Goal: Task Accomplishment & Management: Use online tool/utility

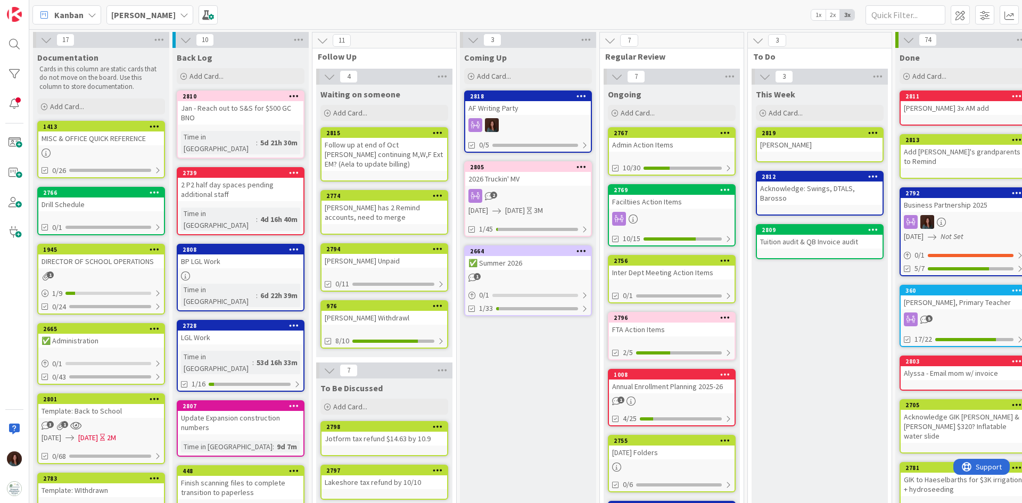
click at [130, 19] on b "[PERSON_NAME]" at bounding box center [143, 15] width 64 height 11
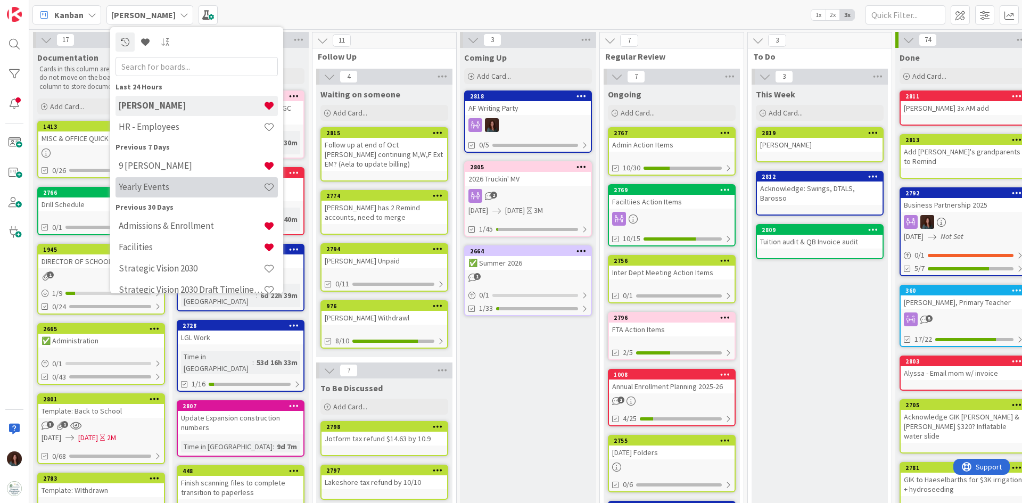
click at [156, 197] on div "Yearly Events" at bounding box center [197, 187] width 162 height 20
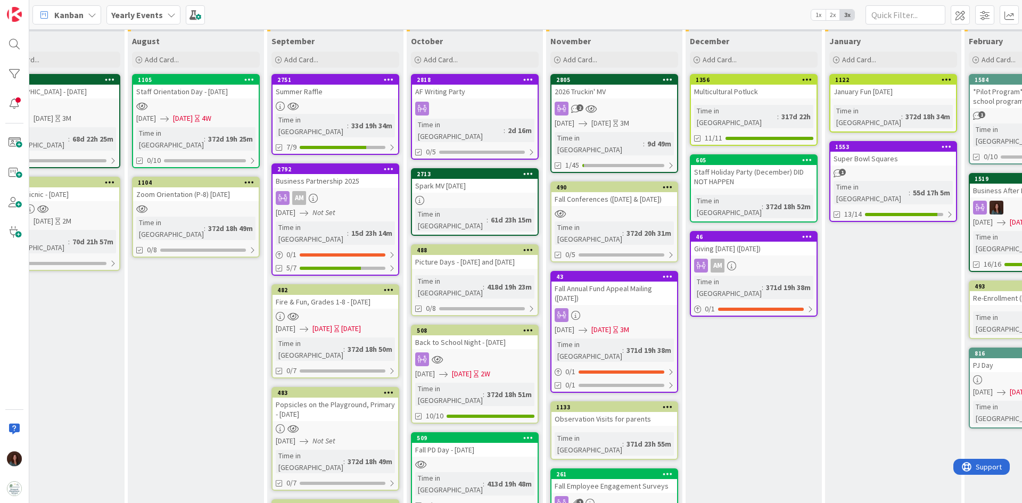
scroll to position [106, 746]
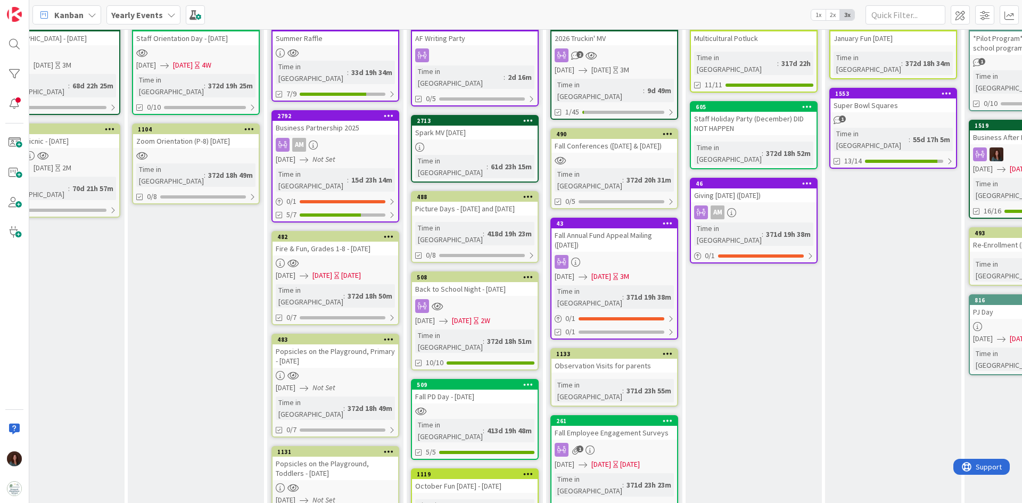
click at [488, 202] on div "Picture Days - [DATE] and [DATE]" at bounding box center [475, 209] width 126 height 14
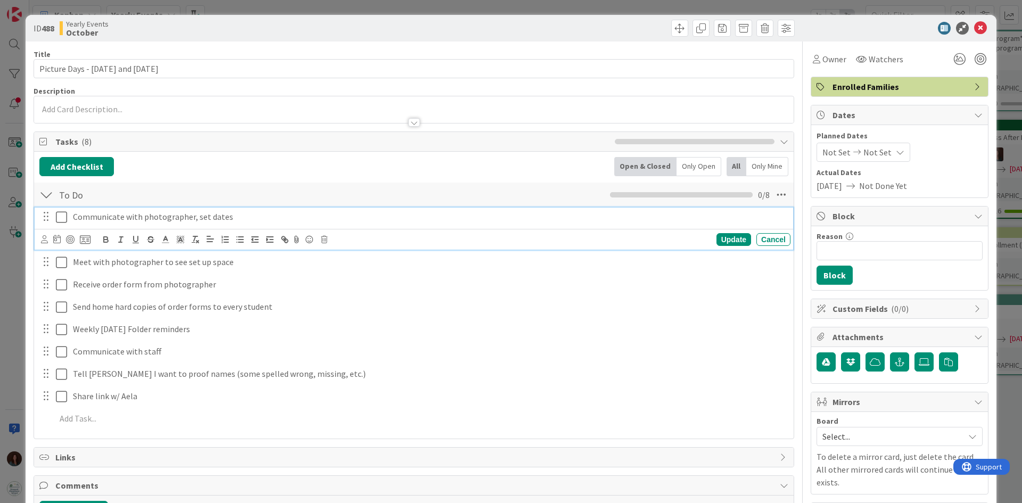
click at [61, 215] on icon at bounding box center [61, 217] width 11 height 13
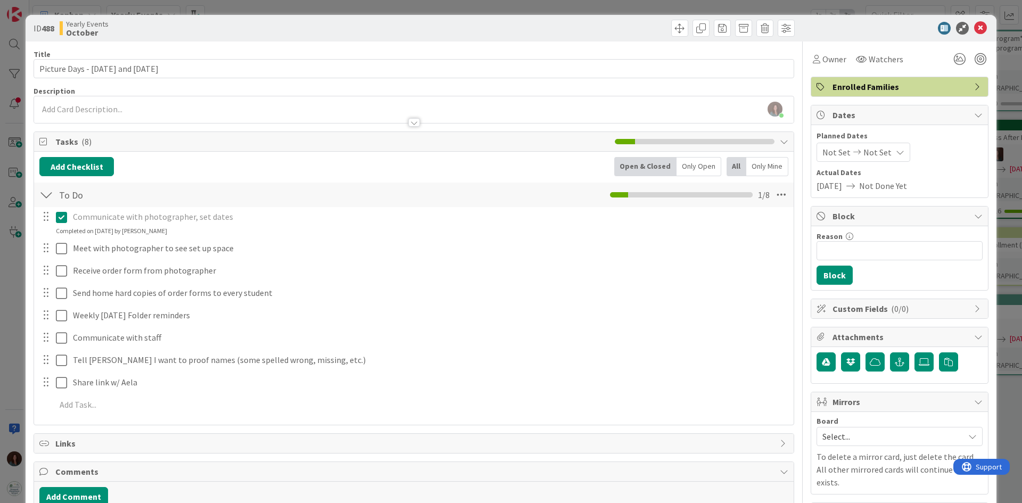
click at [54, 251] on div at bounding box center [54, 248] width 30 height 19
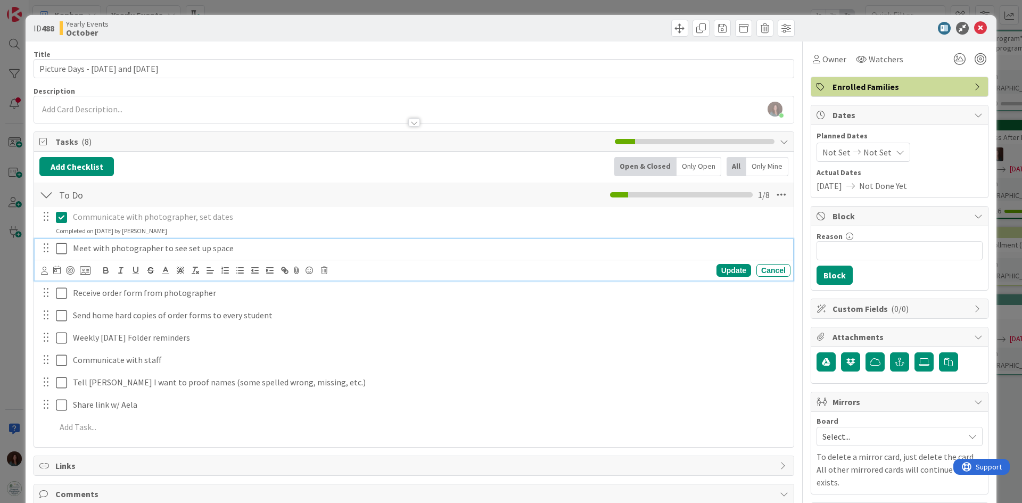
click at [109, 248] on p "Meet with photographer to see set up space" at bounding box center [429, 248] width 713 height 12
click at [320, 269] on div "Update Cancel" at bounding box center [415, 270] width 749 height 15
click at [324, 269] on icon at bounding box center [324, 270] width 6 height 7
click at [348, 314] on div "Delete" at bounding box center [351, 315] width 39 height 19
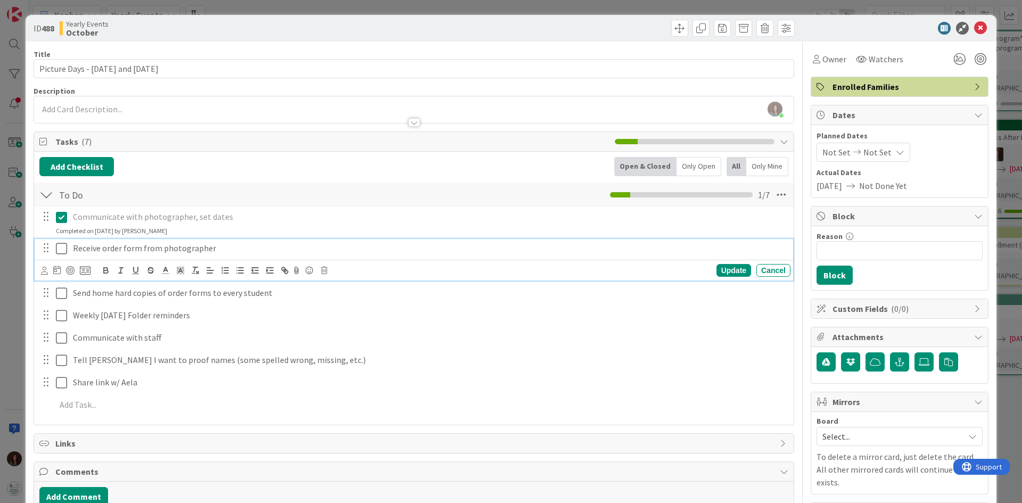
click at [63, 251] on icon at bounding box center [61, 248] width 11 height 13
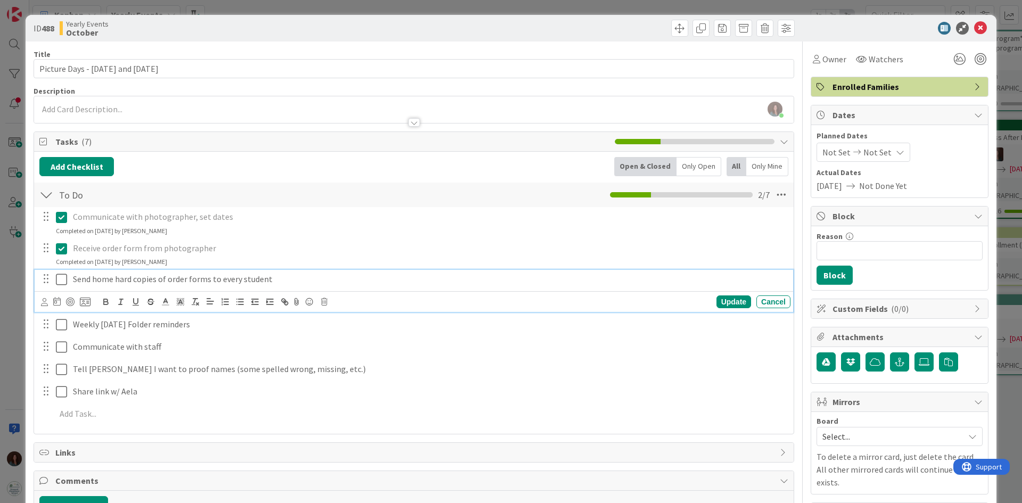
click at [271, 281] on p "Send home hard copies of order forms to every student" at bounding box center [429, 279] width 713 height 12
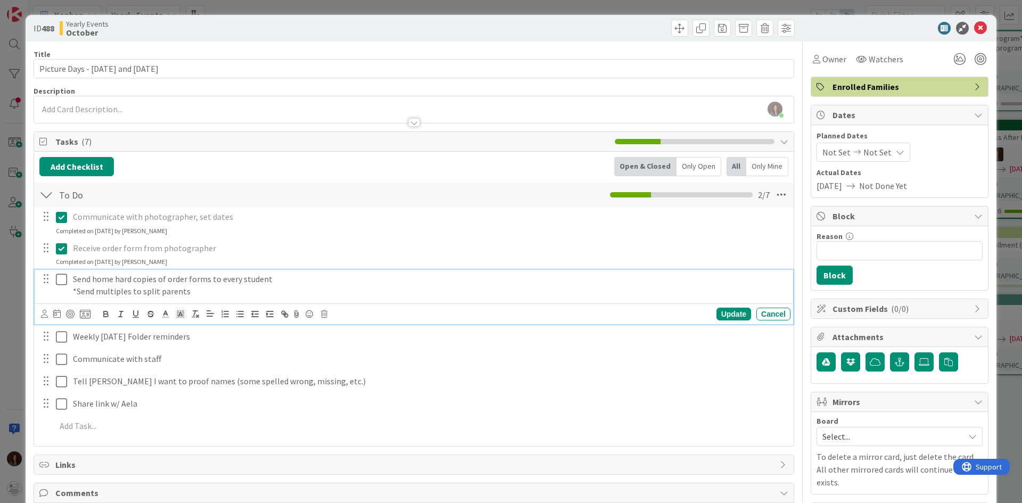
click at [244, 284] on p "Send home hard copies of order forms to every student" at bounding box center [429, 279] width 713 height 12
click at [197, 290] on p "*Send multiples to split parents" at bounding box center [429, 291] width 713 height 12
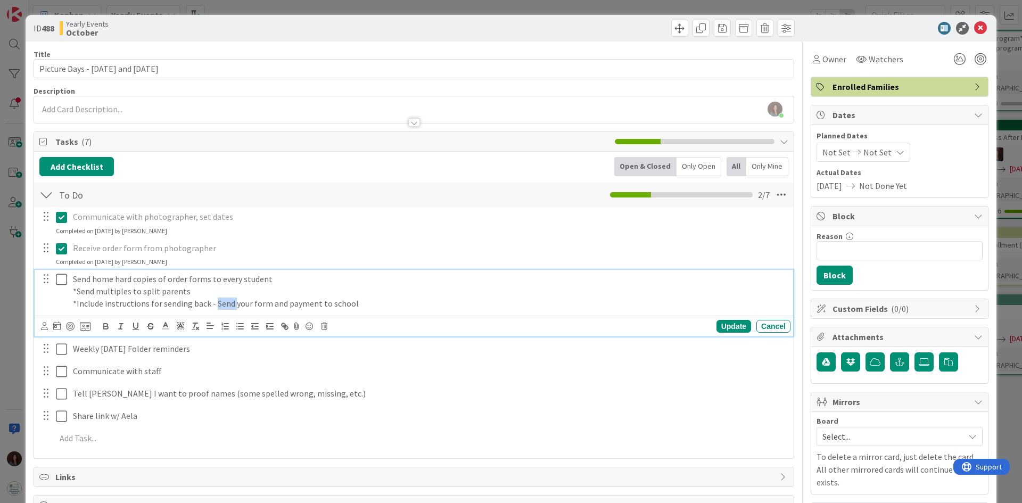
drag, startPoint x: 234, startPoint y: 302, endPoint x: 214, endPoint y: 299, distance: 20.6
click at [214, 299] on p "*Include instructions for sending back - Send your form and payment to school" at bounding box center [429, 304] width 713 height 12
click at [359, 301] on p "*Include instructions for sending back - Return your form and payment to school" at bounding box center [429, 304] width 713 height 12
click at [720, 320] on div "Update" at bounding box center [733, 326] width 35 height 13
click at [61, 279] on icon at bounding box center [61, 279] width 11 height 13
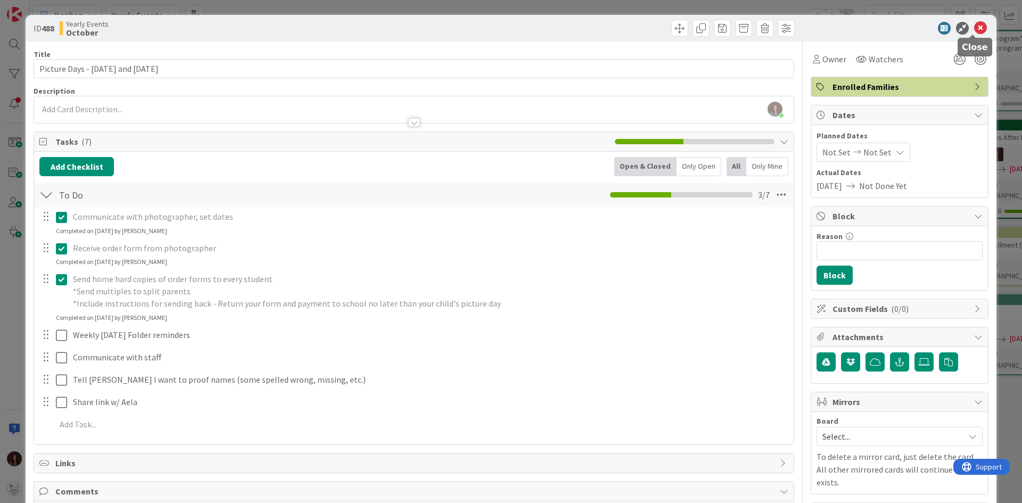
click at [975, 27] on icon at bounding box center [980, 28] width 13 height 13
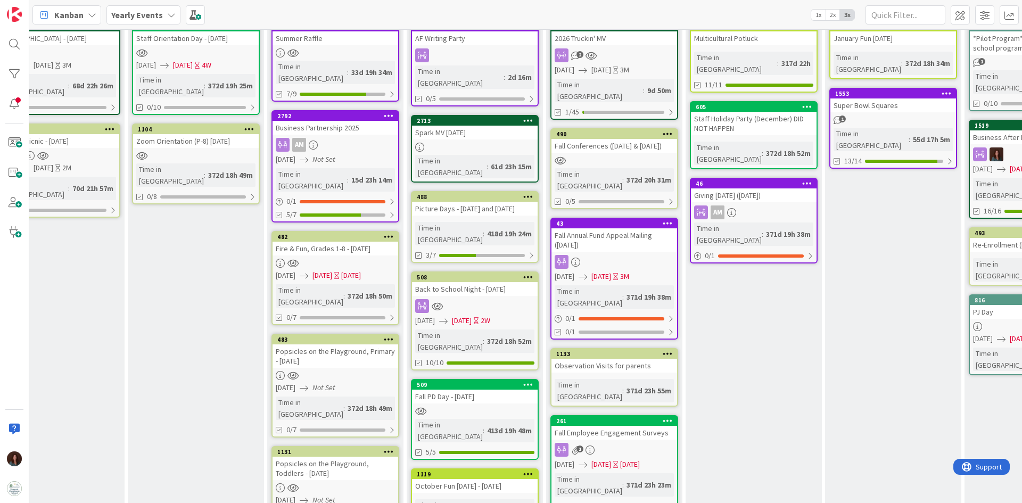
click at [525, 193] on icon at bounding box center [528, 196] width 10 height 7
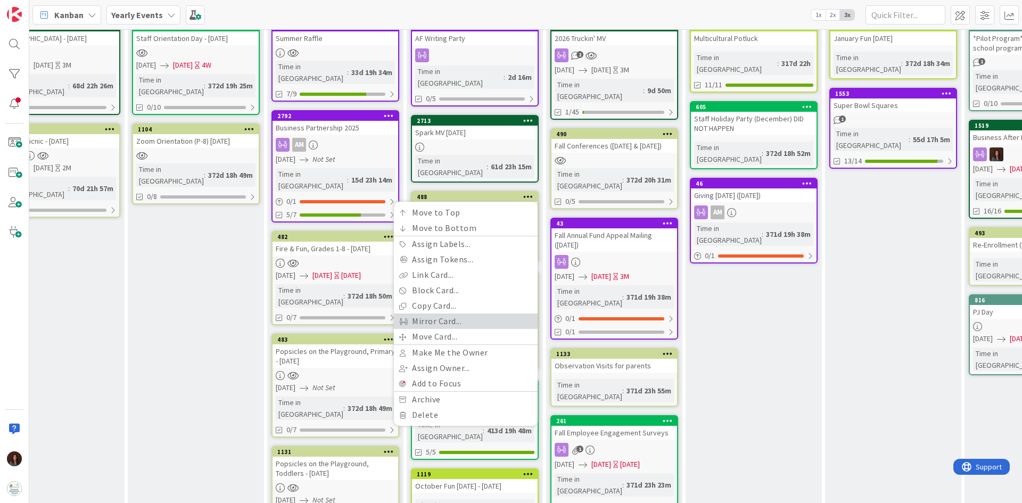
click at [491, 314] on link "Mirror Card..." at bounding box center [466, 321] width 144 height 15
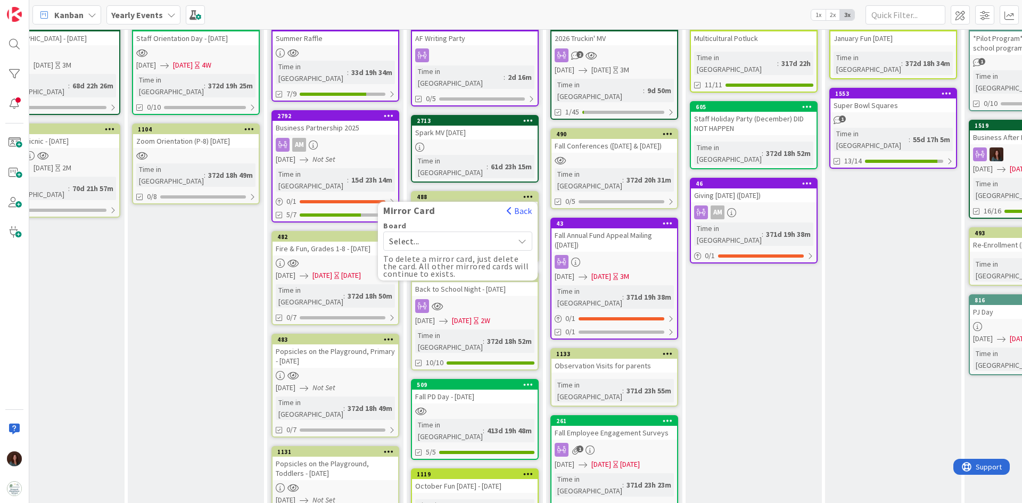
click at [456, 234] on span "Select..." at bounding box center [448, 241] width 119 height 15
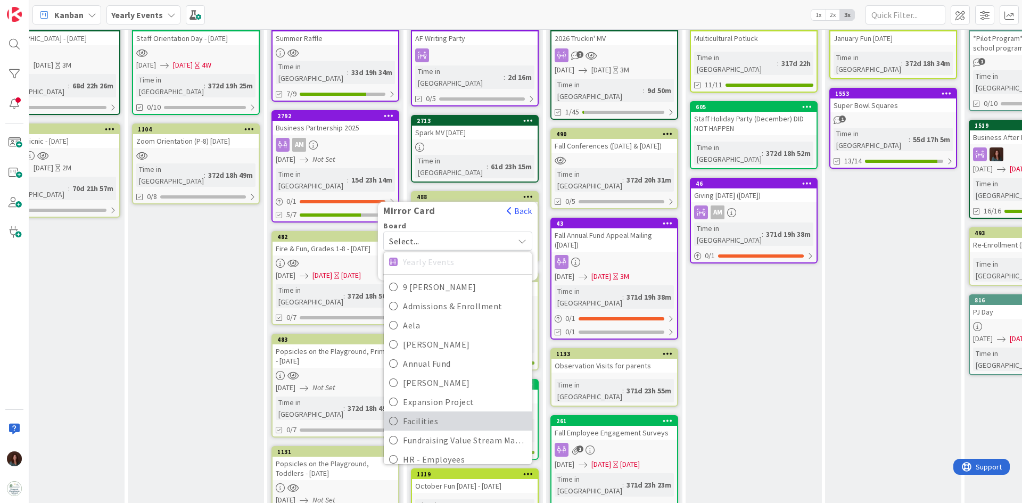
scroll to position [106, 0]
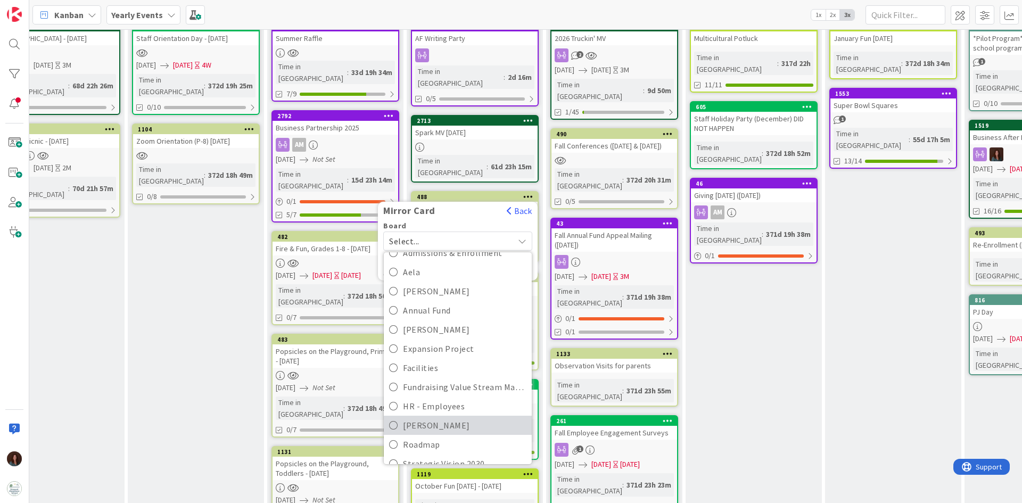
click at [453, 417] on span "[PERSON_NAME]" at bounding box center [464, 425] width 123 height 16
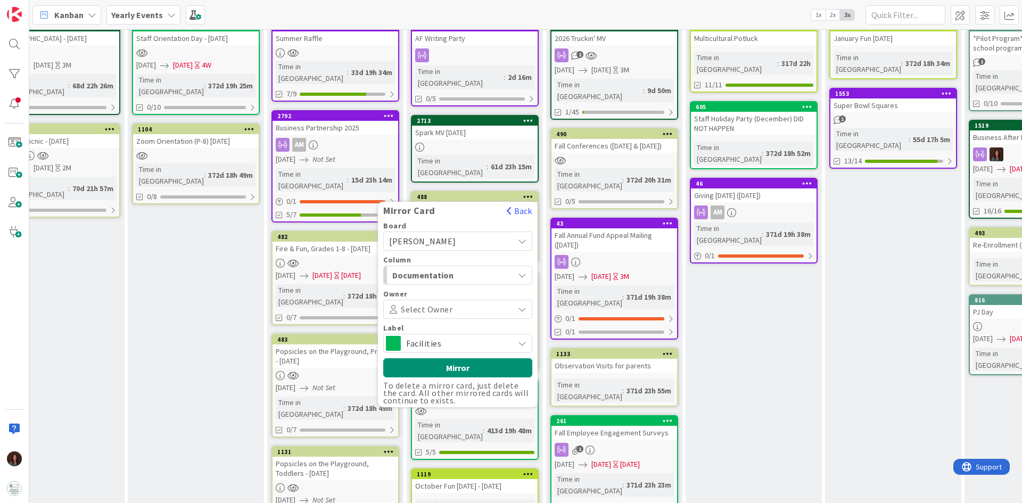
click at [441, 306] on span "Select Owner" at bounding box center [427, 309] width 52 height 7
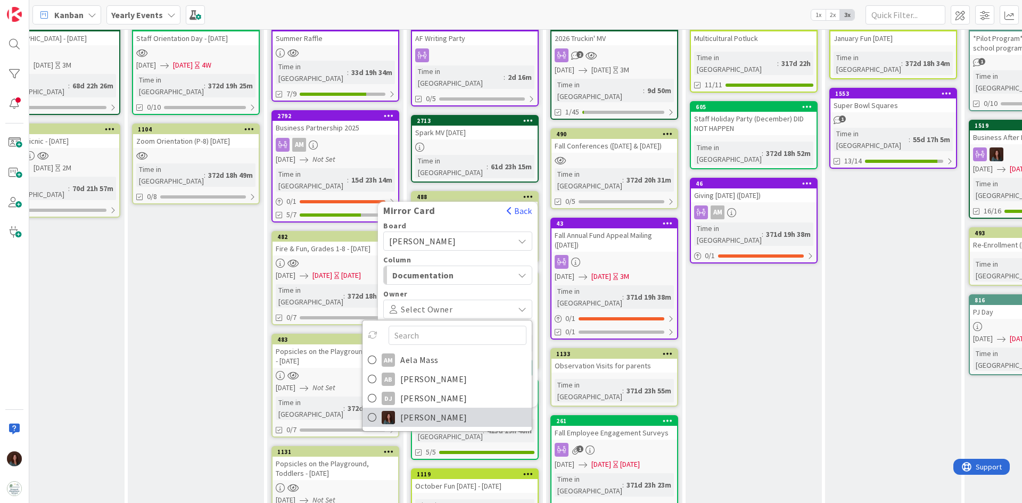
click at [433, 409] on span "[PERSON_NAME]" at bounding box center [433, 417] width 67 height 16
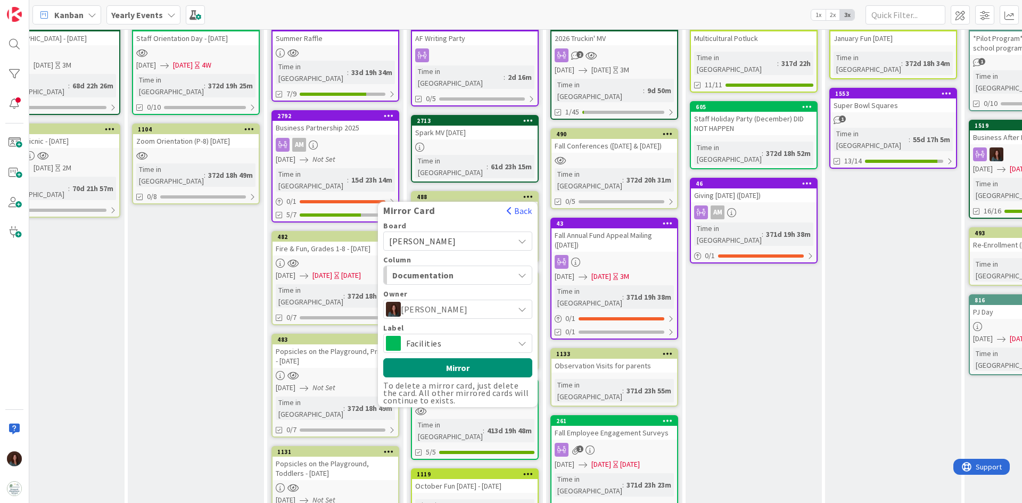
click at [434, 336] on span "Facilities" at bounding box center [457, 343] width 102 height 15
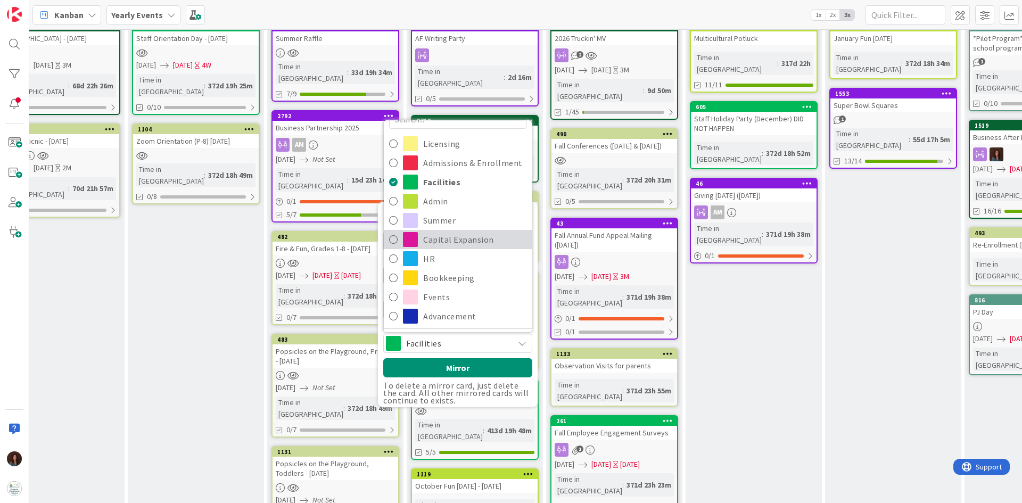
scroll to position [38, 0]
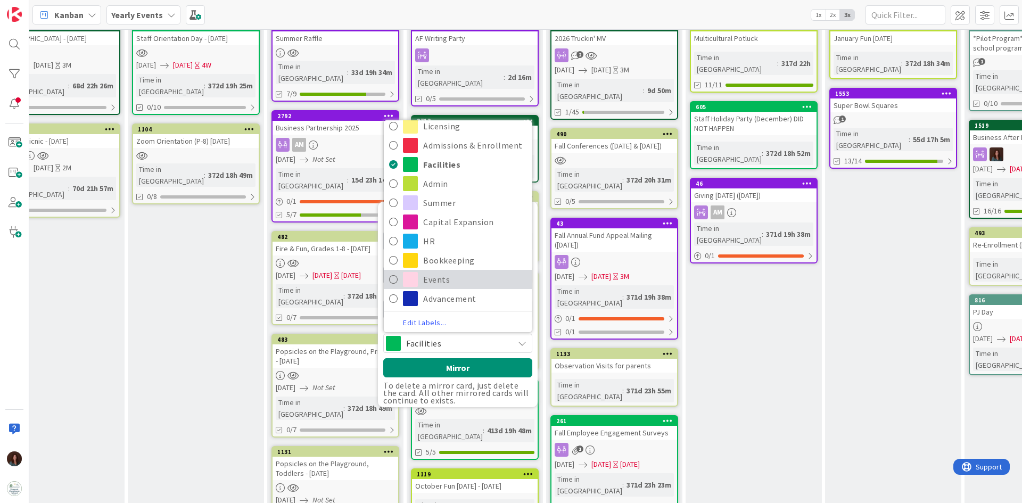
click at [471, 271] on span "Events" at bounding box center [474, 279] width 103 height 16
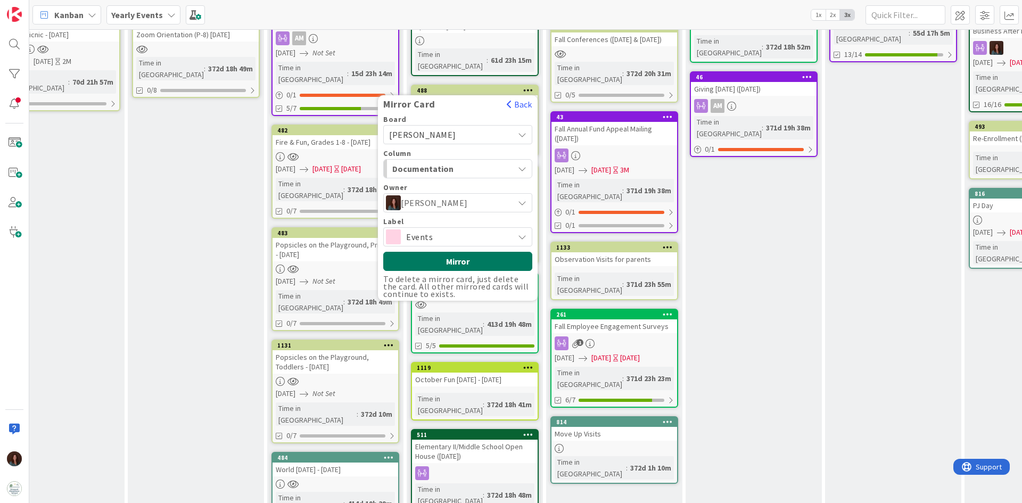
scroll to position [160, 746]
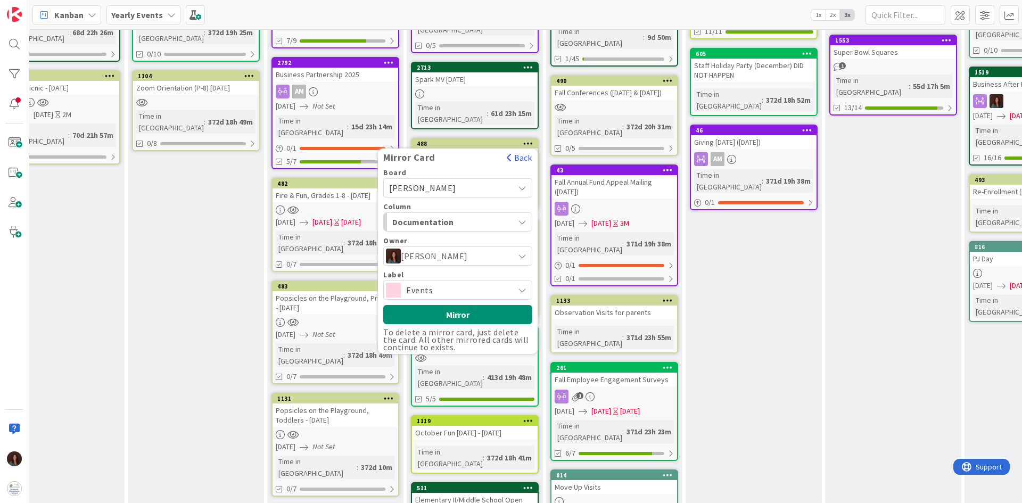
click at [475, 213] on div "Documentation" at bounding box center [452, 221] width 124 height 17
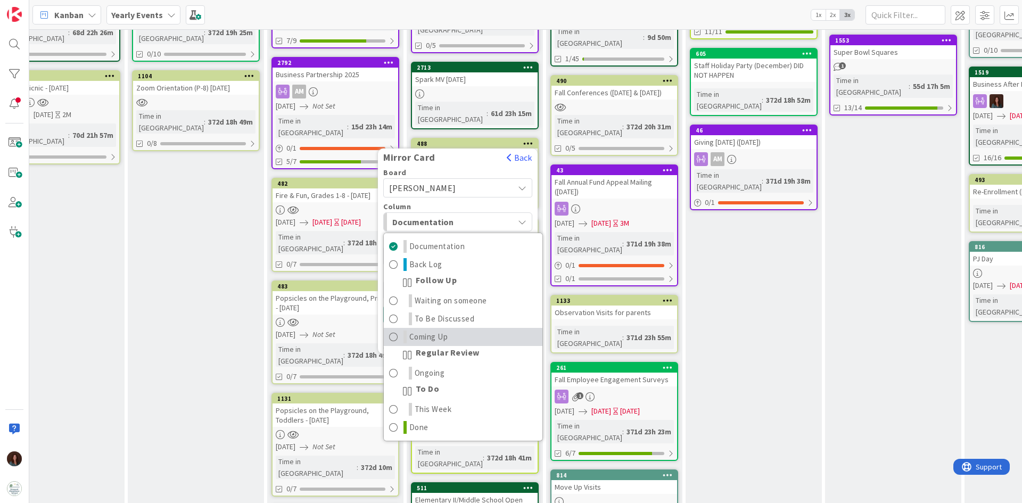
click at [472, 328] on link "Coming Up" at bounding box center [463, 337] width 159 height 18
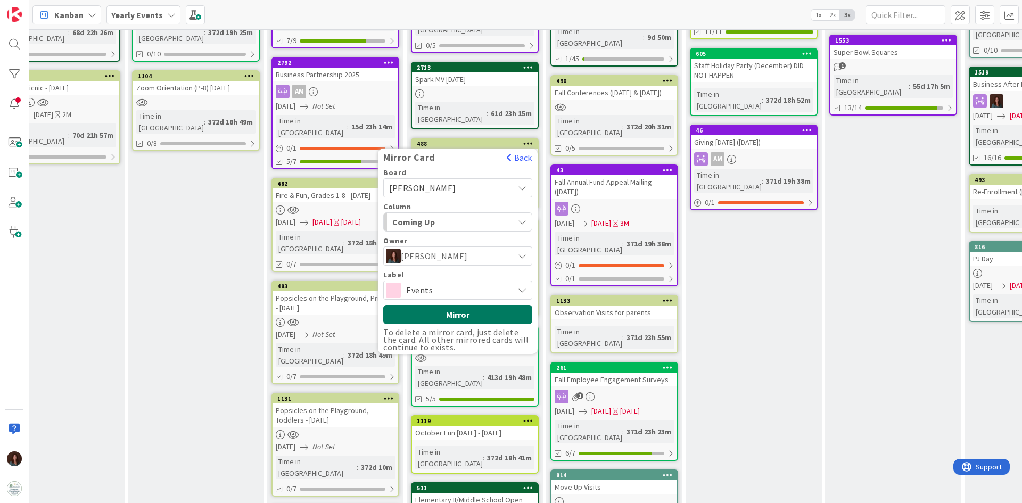
click at [464, 305] on button "Mirror" at bounding box center [457, 314] width 149 height 19
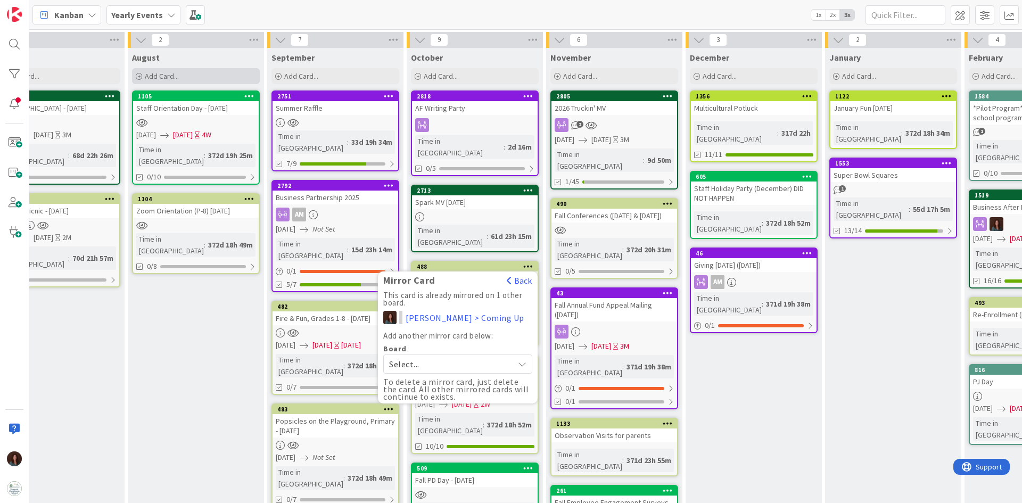
scroll to position [0, 746]
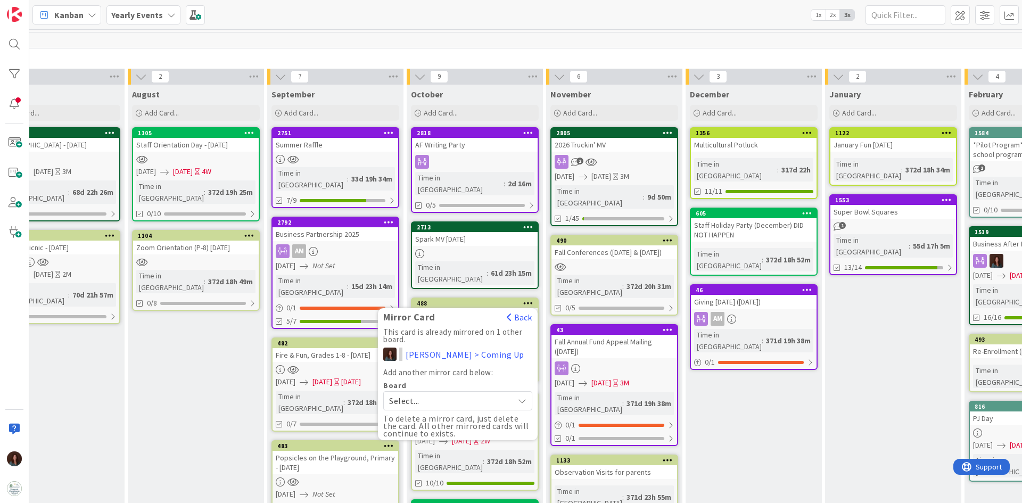
click at [149, 21] on div "Yearly Events" at bounding box center [143, 14] width 74 height 19
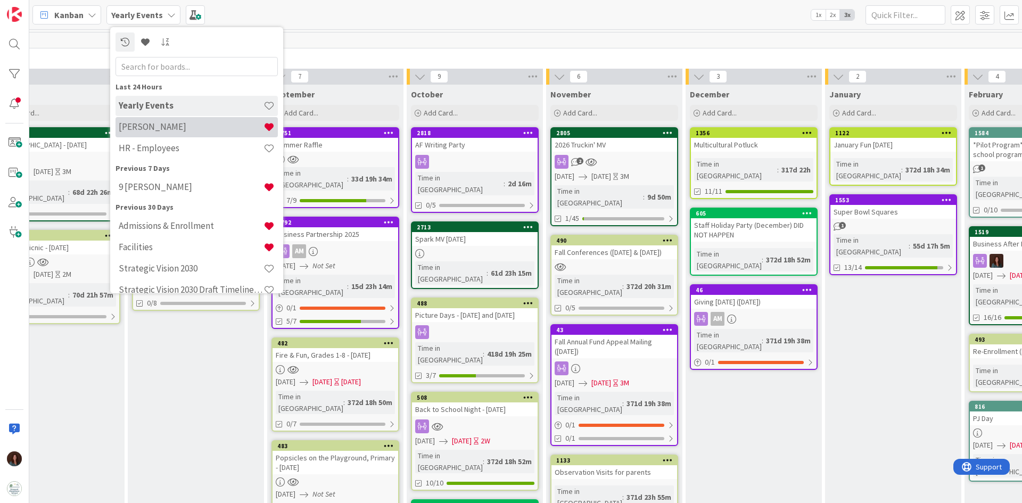
click at [168, 128] on h4 "[PERSON_NAME]" at bounding box center [191, 126] width 145 height 11
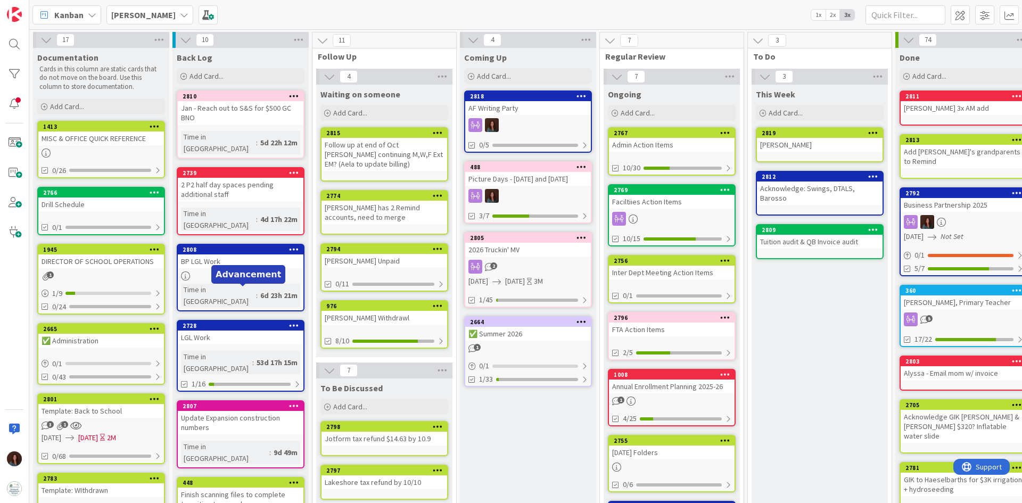
click at [209, 322] on div "2728" at bounding box center [243, 325] width 121 height 7
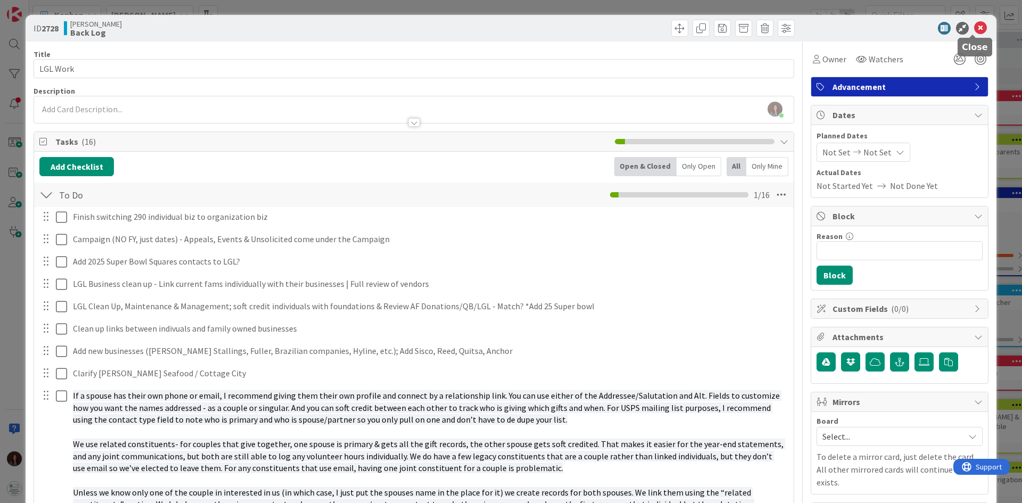
click at [975, 27] on icon at bounding box center [980, 28] width 13 height 13
